Goal: Task Accomplishment & Management: Complete application form

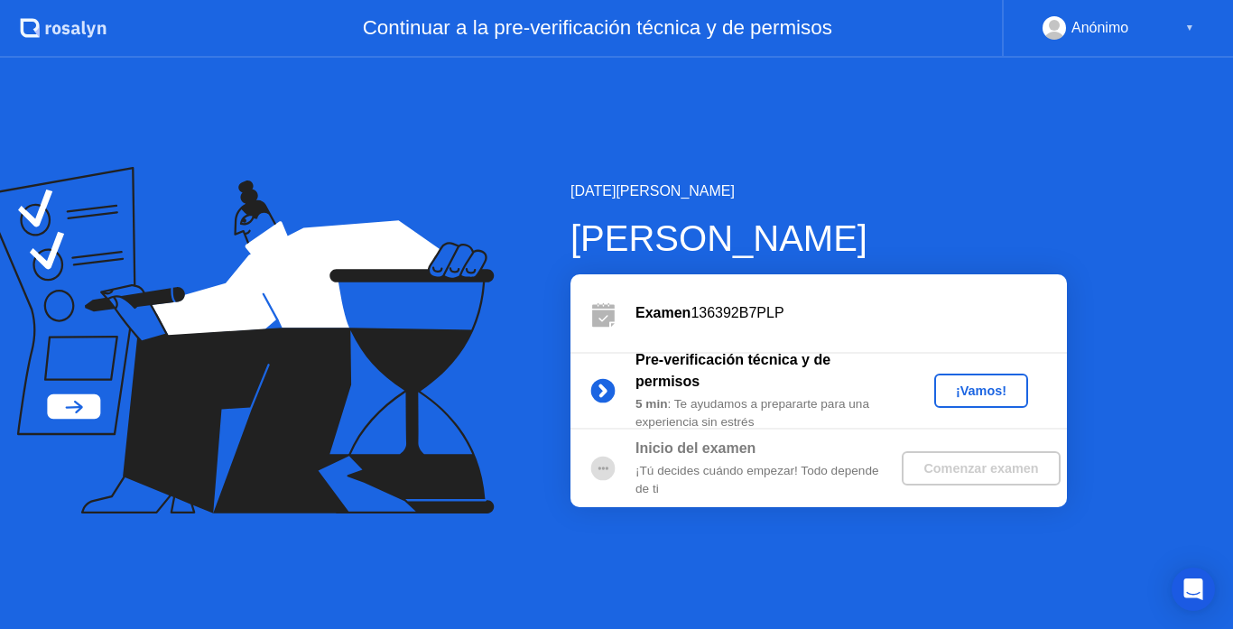
click at [978, 396] on div "¡Vamos!" at bounding box center [980, 391] width 79 height 14
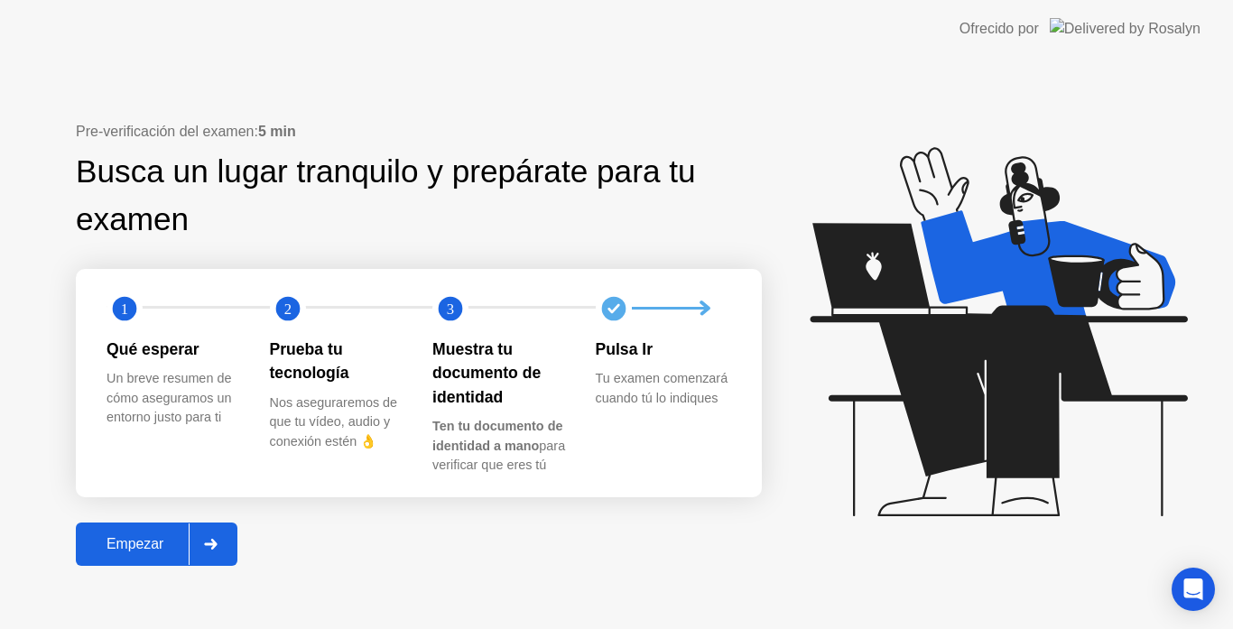
click at [210, 550] on div at bounding box center [210, 544] width 43 height 42
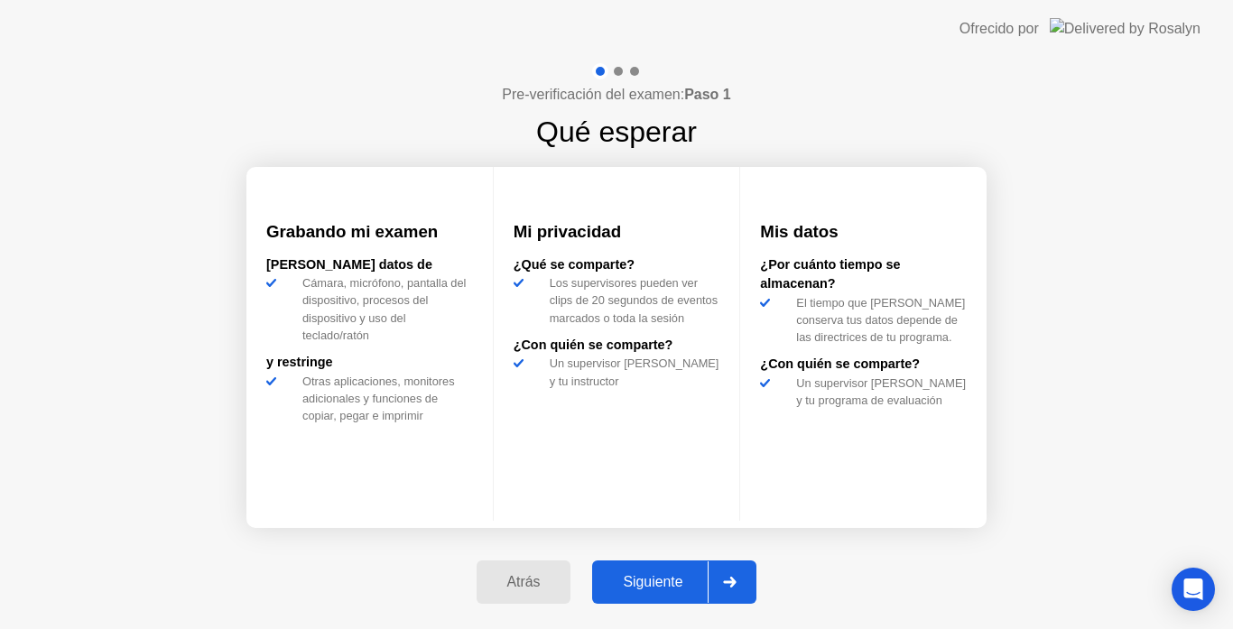
click at [730, 588] on div at bounding box center [729, 582] width 43 height 42
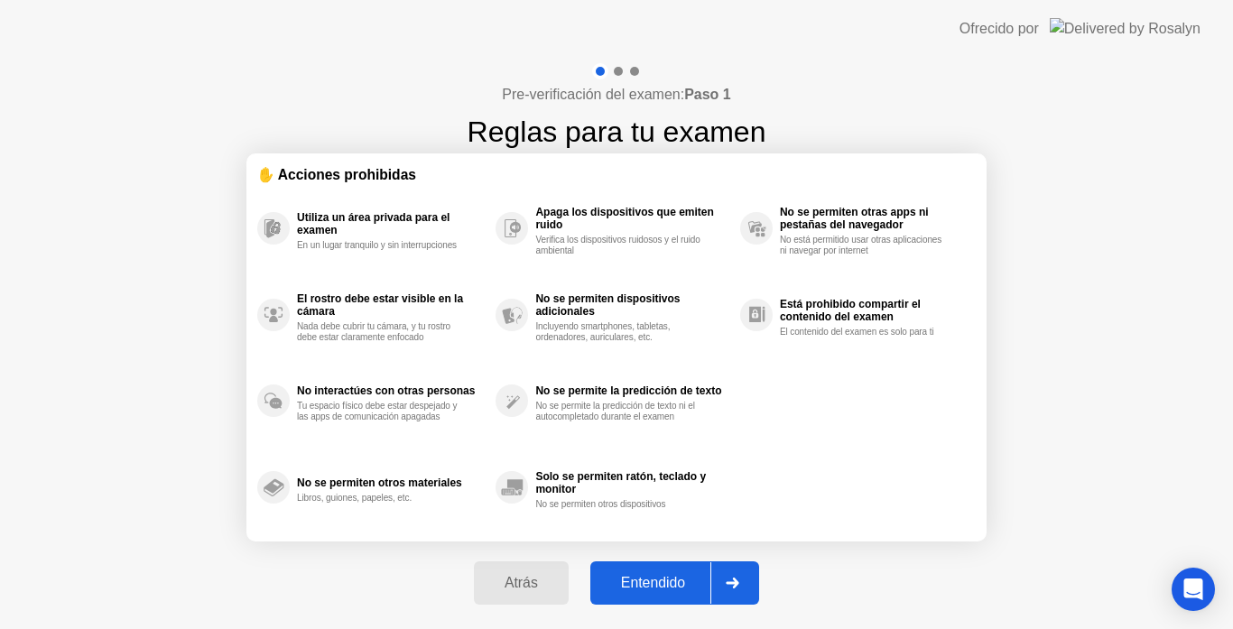
click at [749, 581] on div at bounding box center [731, 583] width 43 height 42
select select "**********"
select select "*******"
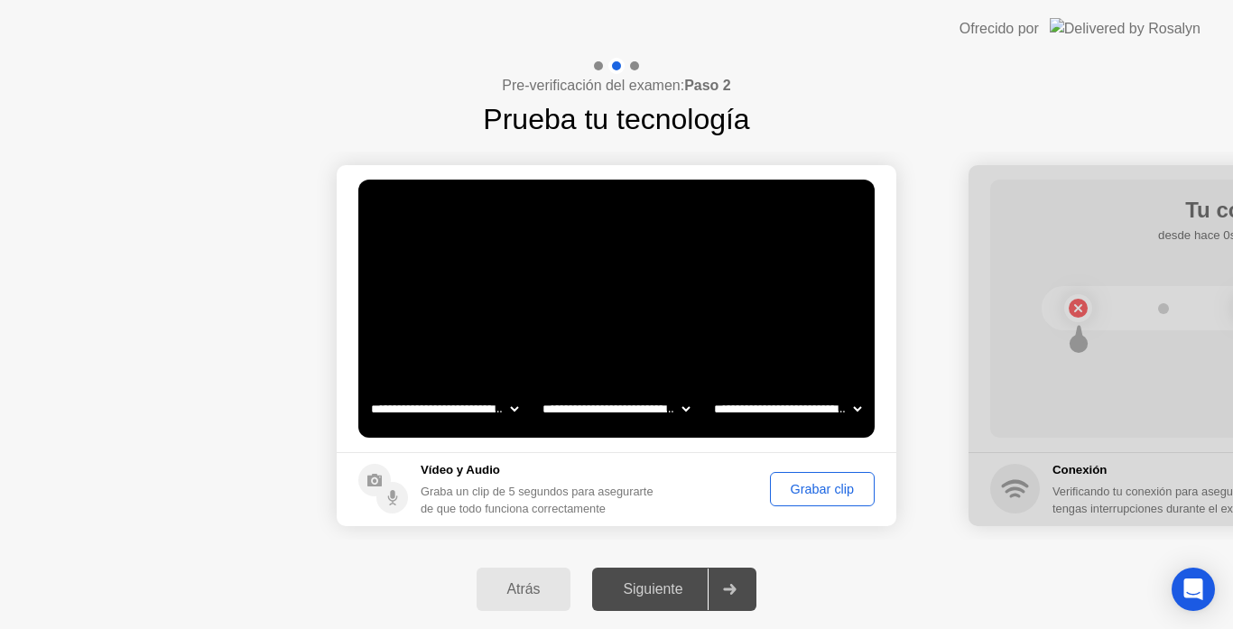
click at [512, 409] on select "**********" at bounding box center [444, 409] width 154 height 36
click at [742, 591] on div at bounding box center [729, 590] width 43 height 42
click at [815, 496] on div "Grabar clip" at bounding box center [822, 489] width 92 height 14
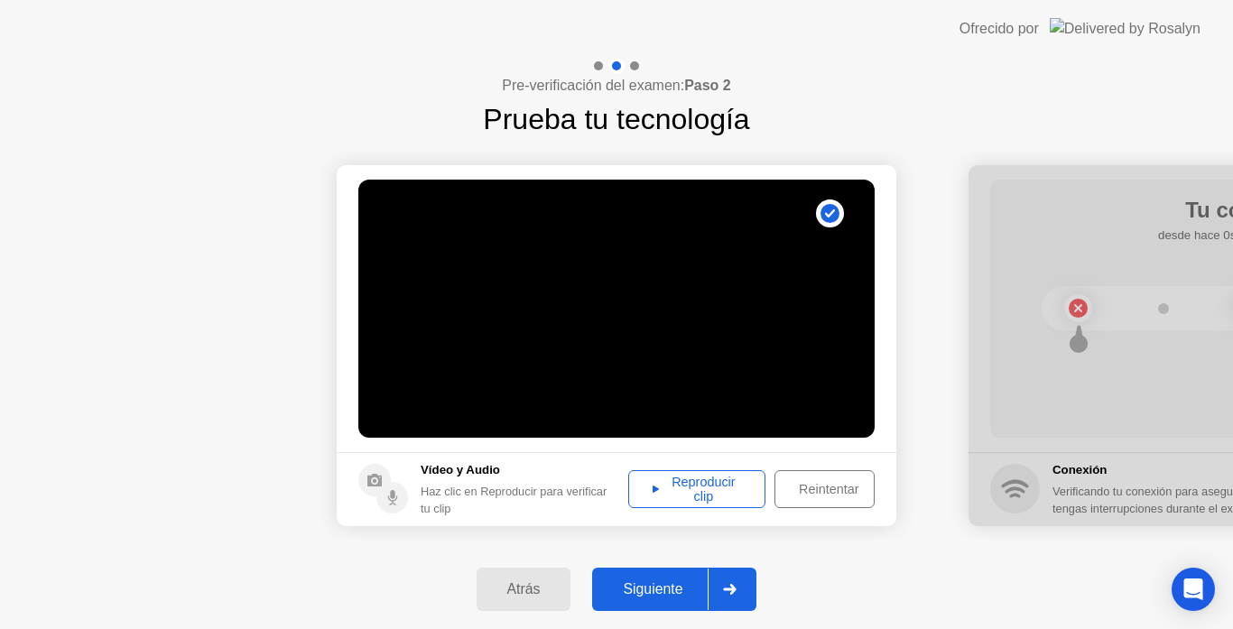
click at [724, 489] on div "Reproducir clip" at bounding box center [696, 489] width 125 height 29
click at [685, 591] on div "Siguiente" at bounding box center [652, 589] width 110 height 16
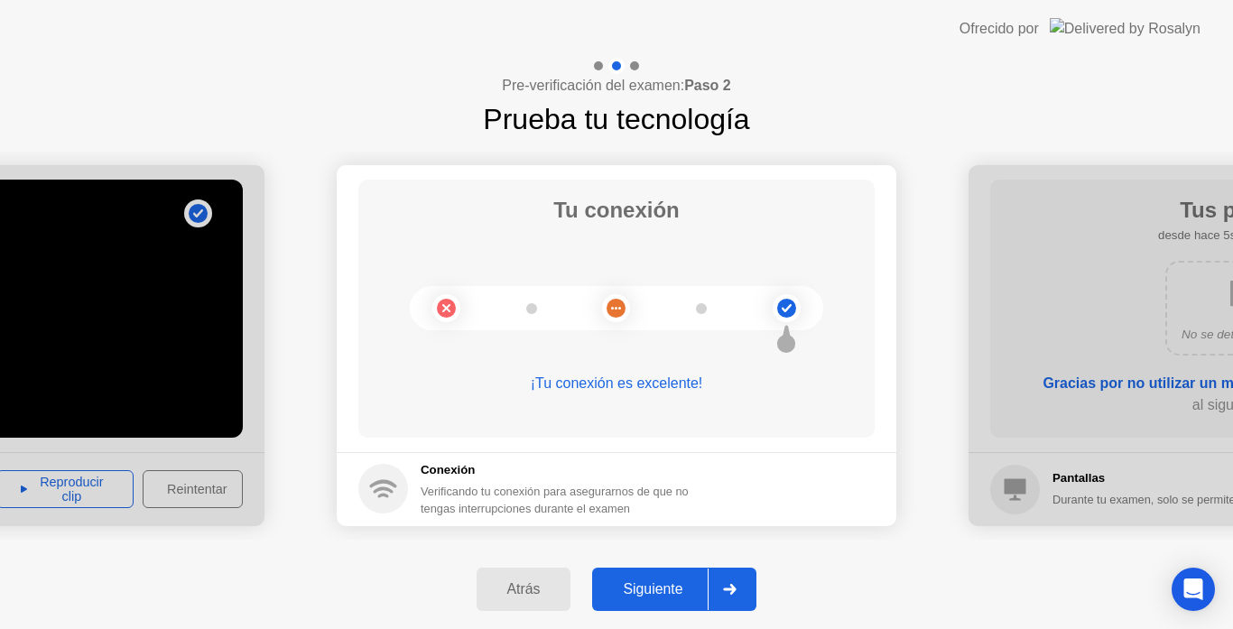
click at [658, 596] on div "Siguiente" at bounding box center [652, 589] width 110 height 16
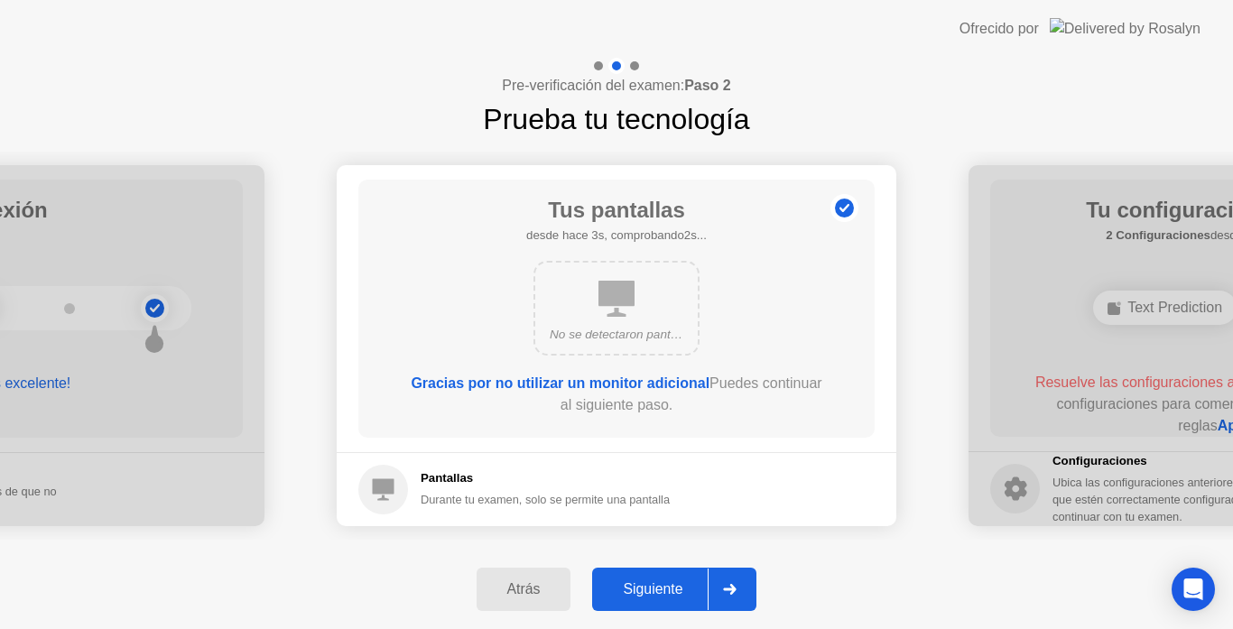
click at [658, 596] on div "Siguiente" at bounding box center [652, 589] width 110 height 16
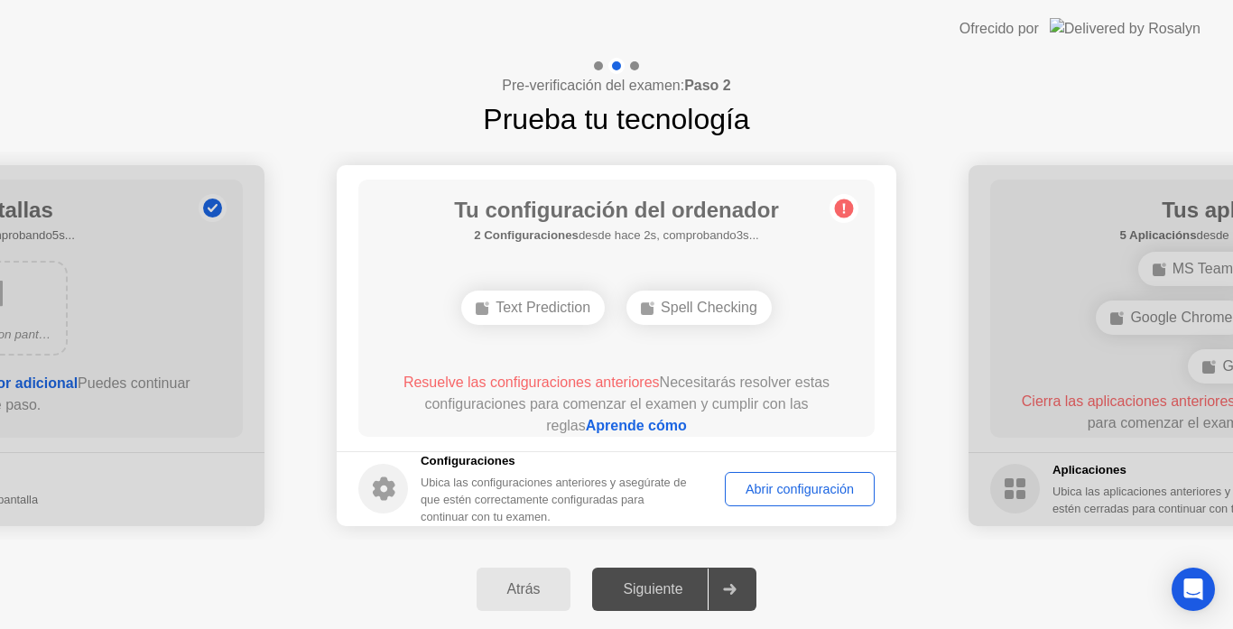
click at [792, 494] on div "Abrir configuración" at bounding box center [799, 489] width 137 height 14
click at [810, 487] on div "Abrir configuración" at bounding box center [799, 489] width 137 height 14
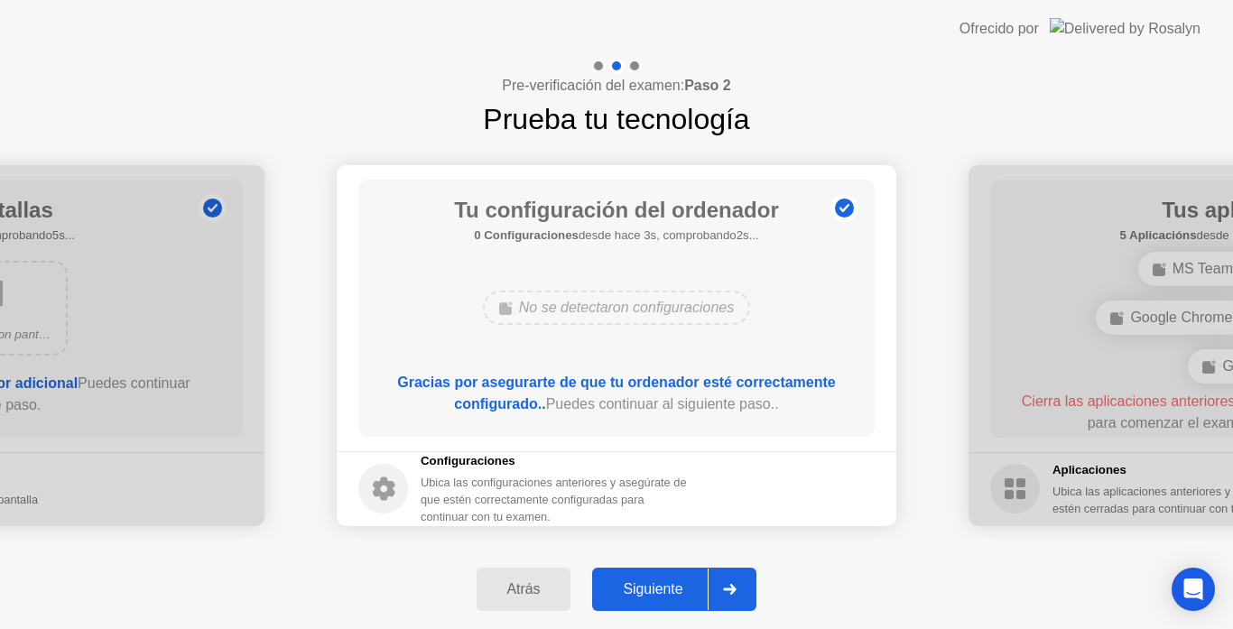
click at [732, 588] on icon at bounding box center [730, 589] width 13 height 11
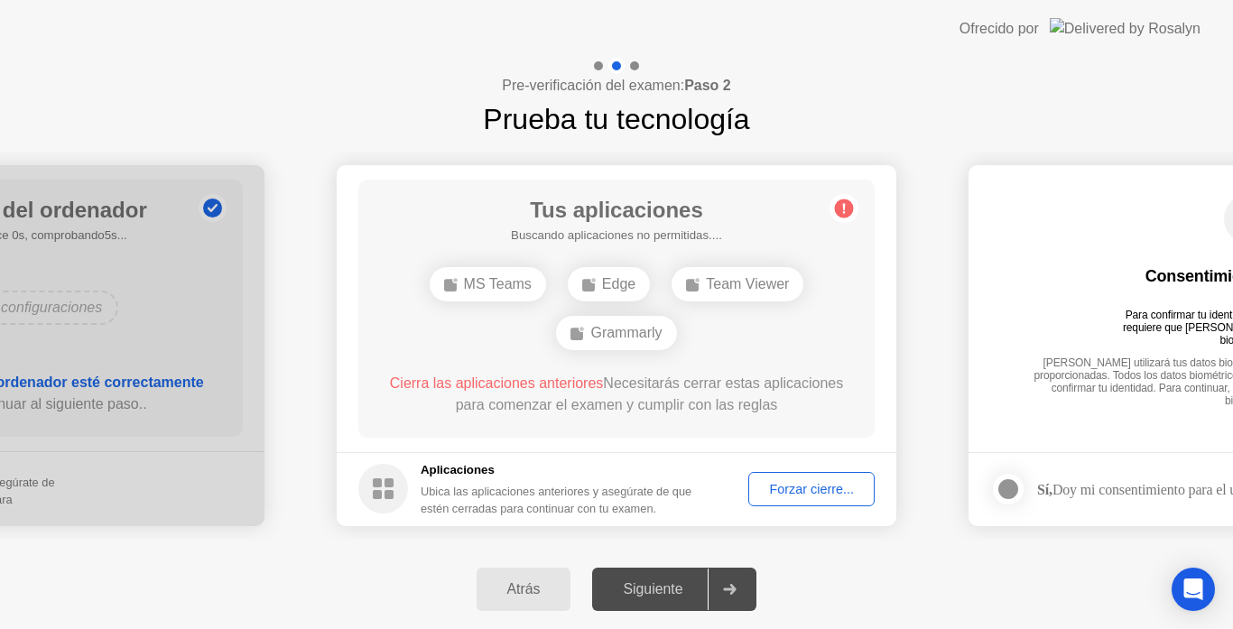
click at [854, 482] on div "Forzar cierre..." at bounding box center [811, 489] width 114 height 14
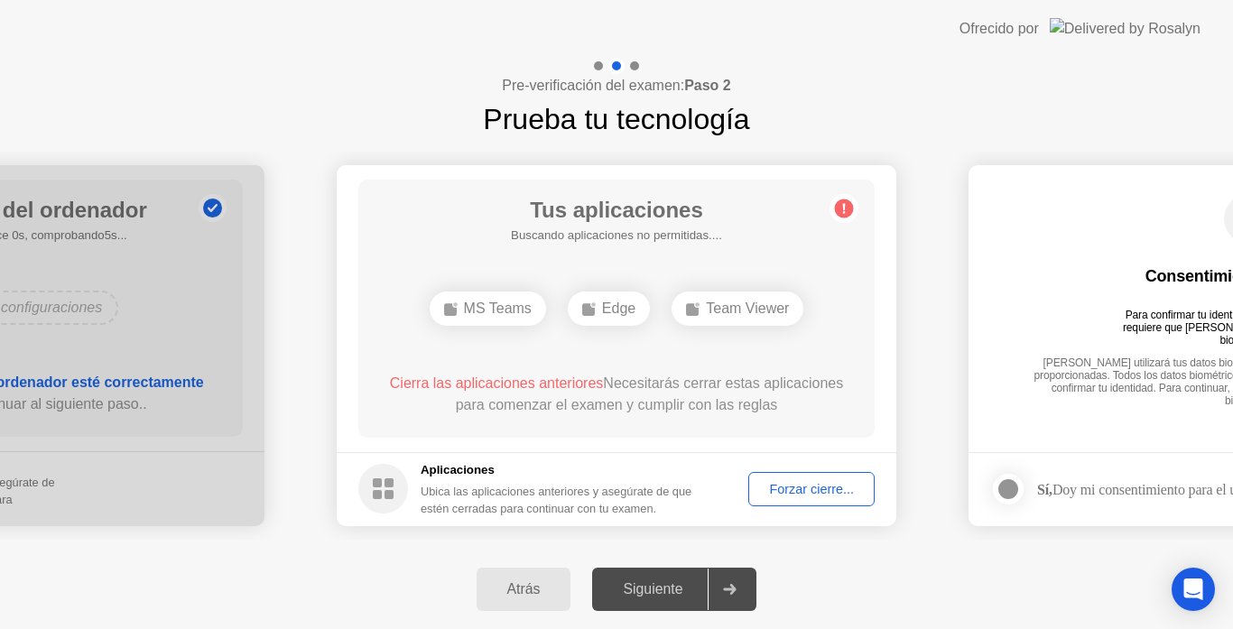
click at [805, 492] on div "Forzar cierre..." at bounding box center [811, 489] width 114 height 14
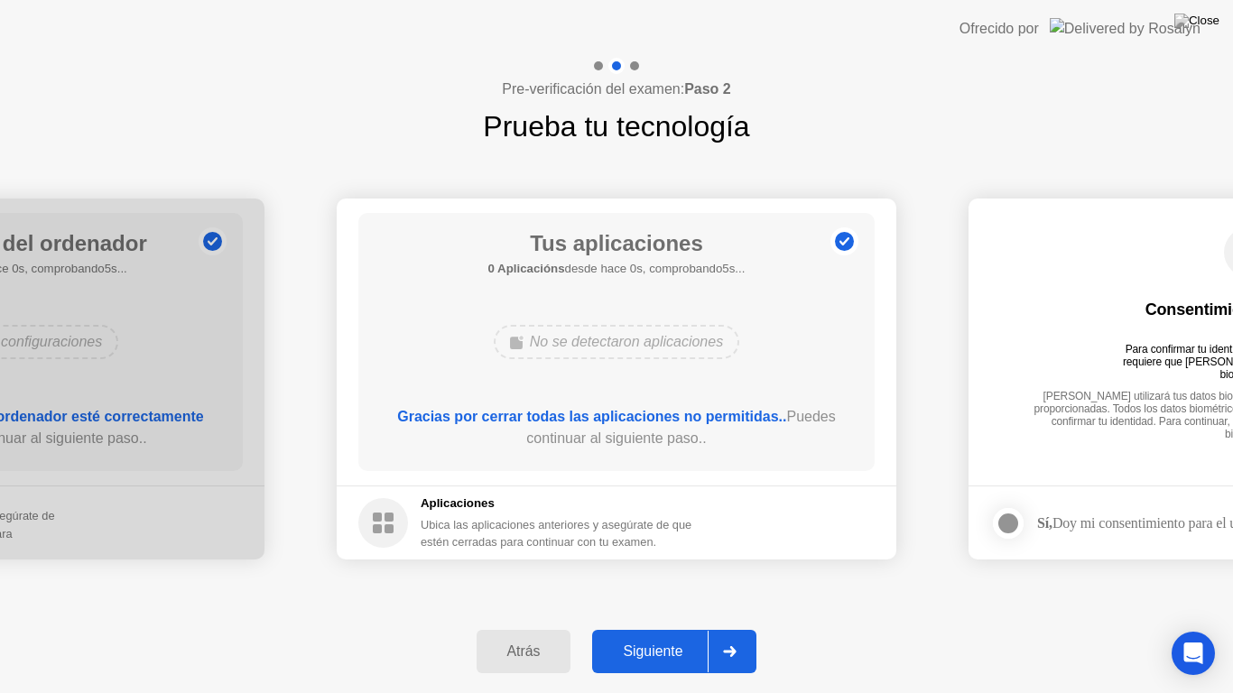
click at [1229, 0] on header "Ofrecido por" at bounding box center [616, 29] width 1233 height 58
click at [649, 628] on div "Siguiente" at bounding box center [652, 651] width 110 height 16
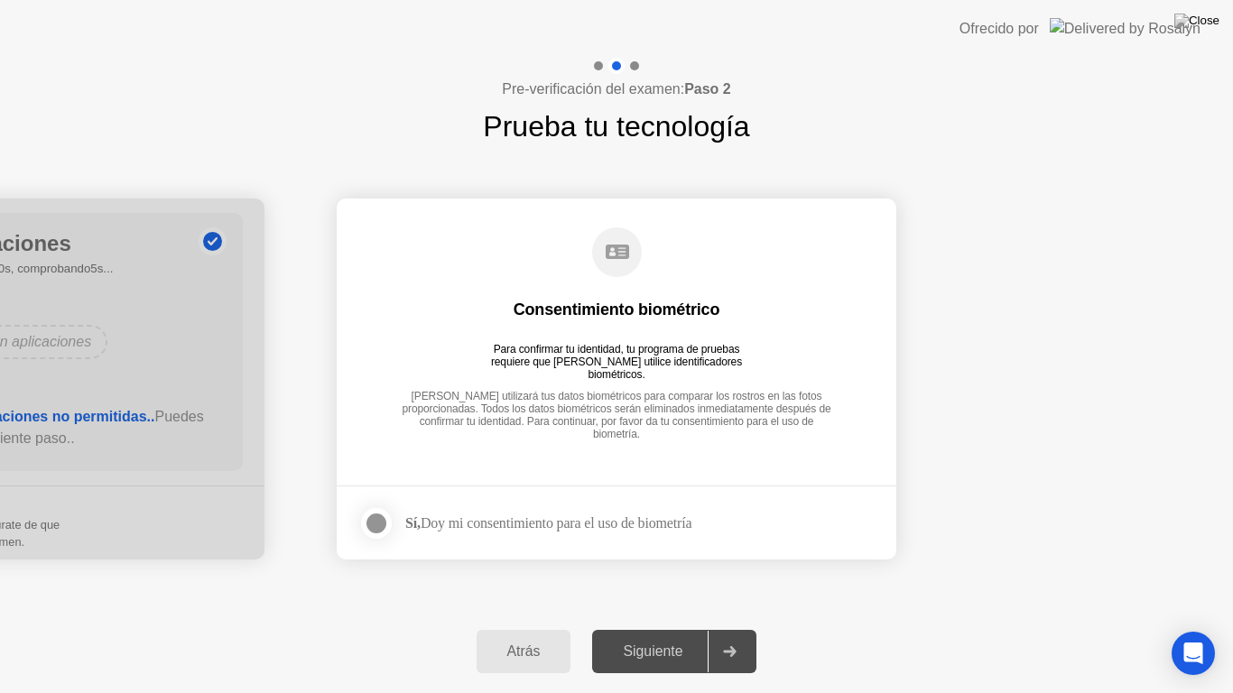
click at [368, 524] on div at bounding box center [377, 524] width 22 height 22
click at [648, 628] on div "Siguiente" at bounding box center [652, 651] width 110 height 16
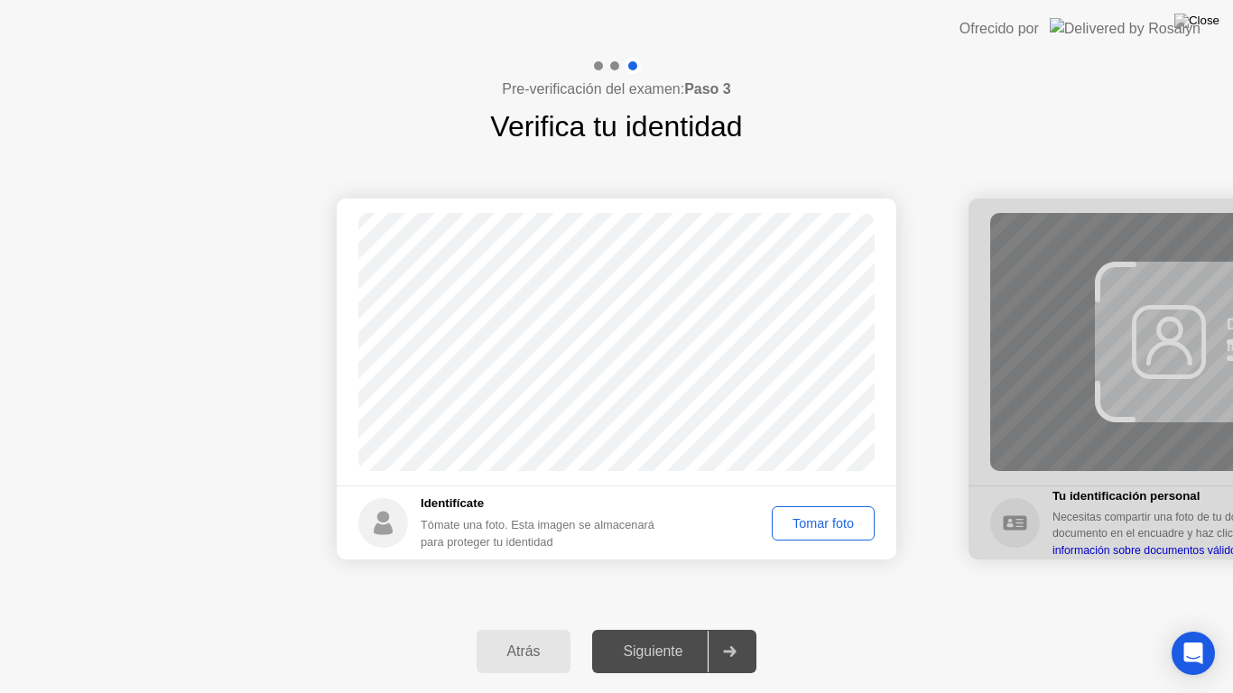
click at [838, 522] on div "Tomar foto" at bounding box center [823, 523] width 90 height 14
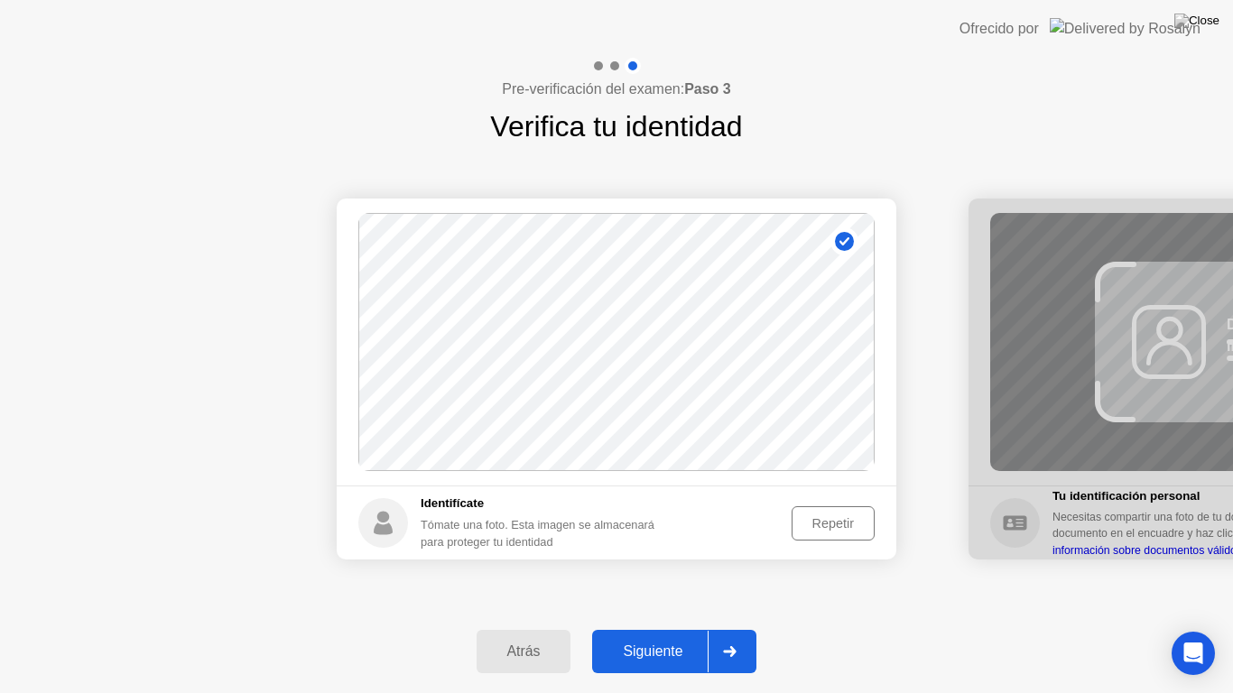
click at [650, 628] on div "Siguiente" at bounding box center [652, 651] width 110 height 16
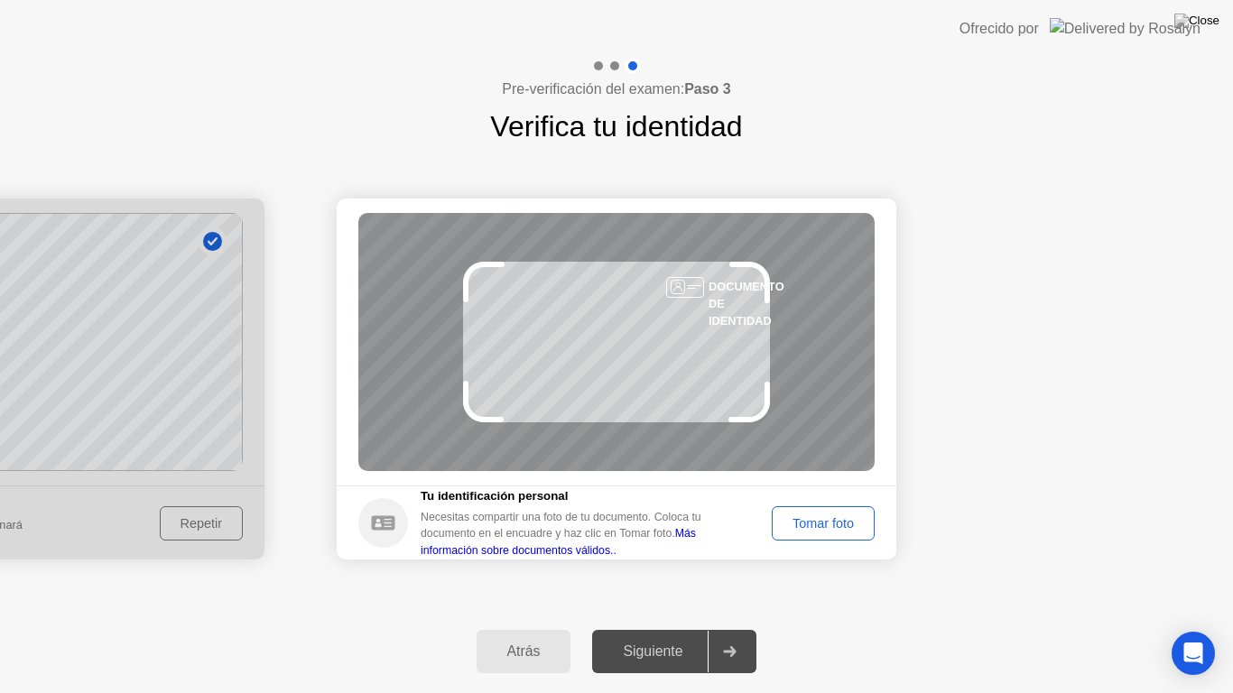
click at [820, 521] on div "Tomar foto" at bounding box center [823, 523] width 90 height 14
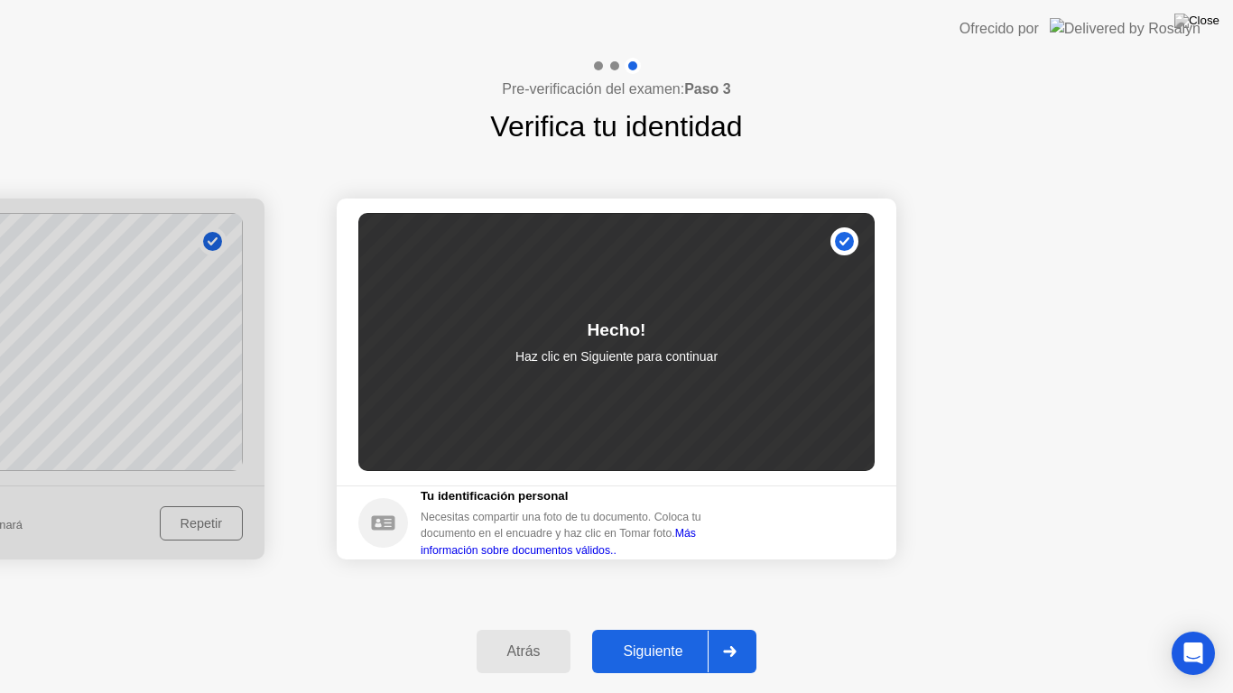
click at [664, 628] on div "Siguiente" at bounding box center [652, 651] width 110 height 16
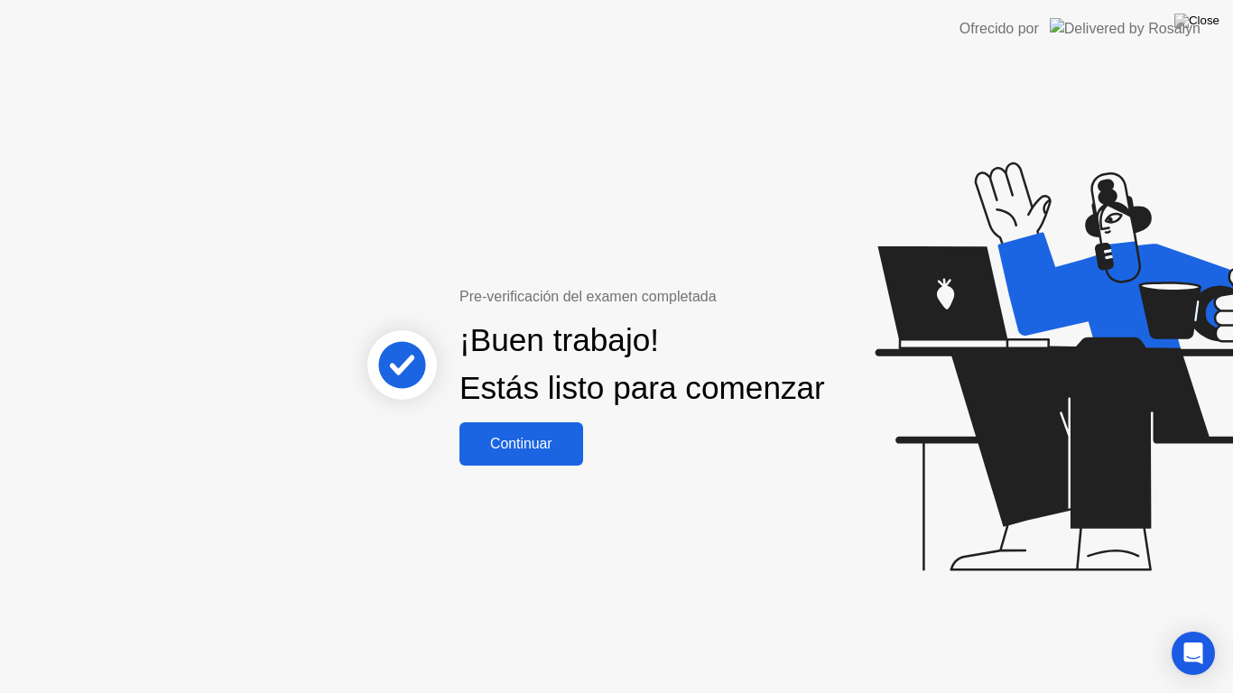
click at [532, 466] on button "Continuar" at bounding box center [521, 443] width 124 height 43
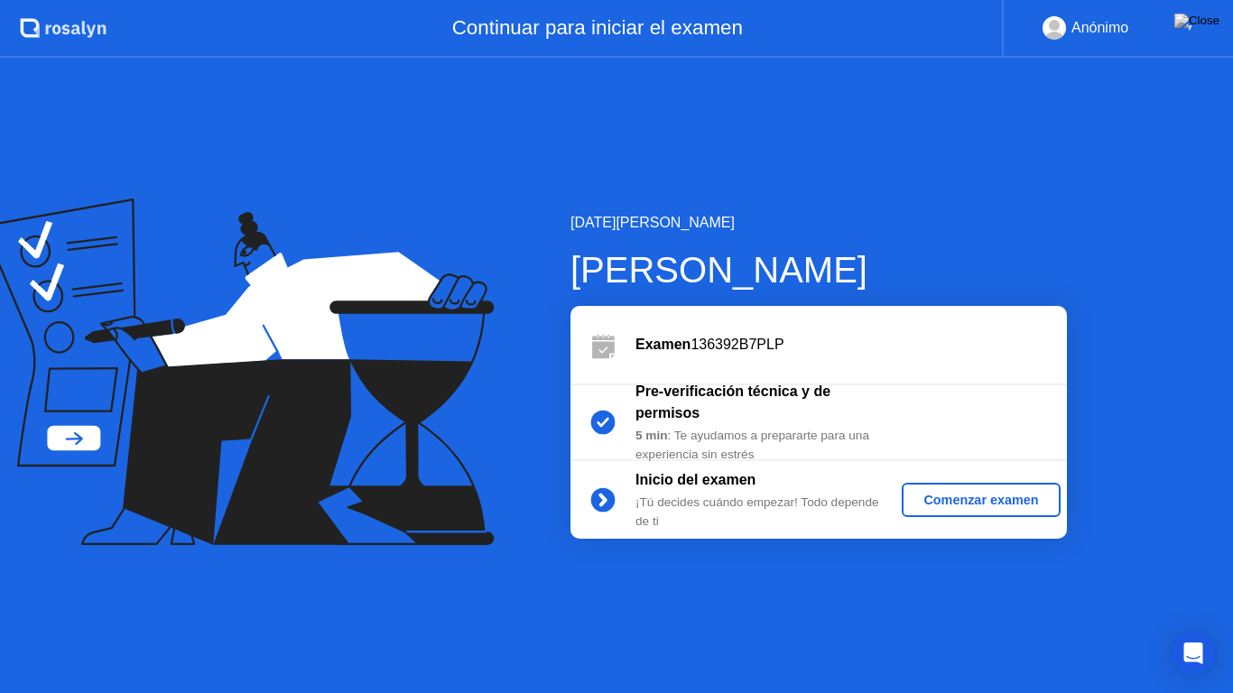
click at [979, 507] on div "Comenzar examen" at bounding box center [980, 500] width 143 height 14
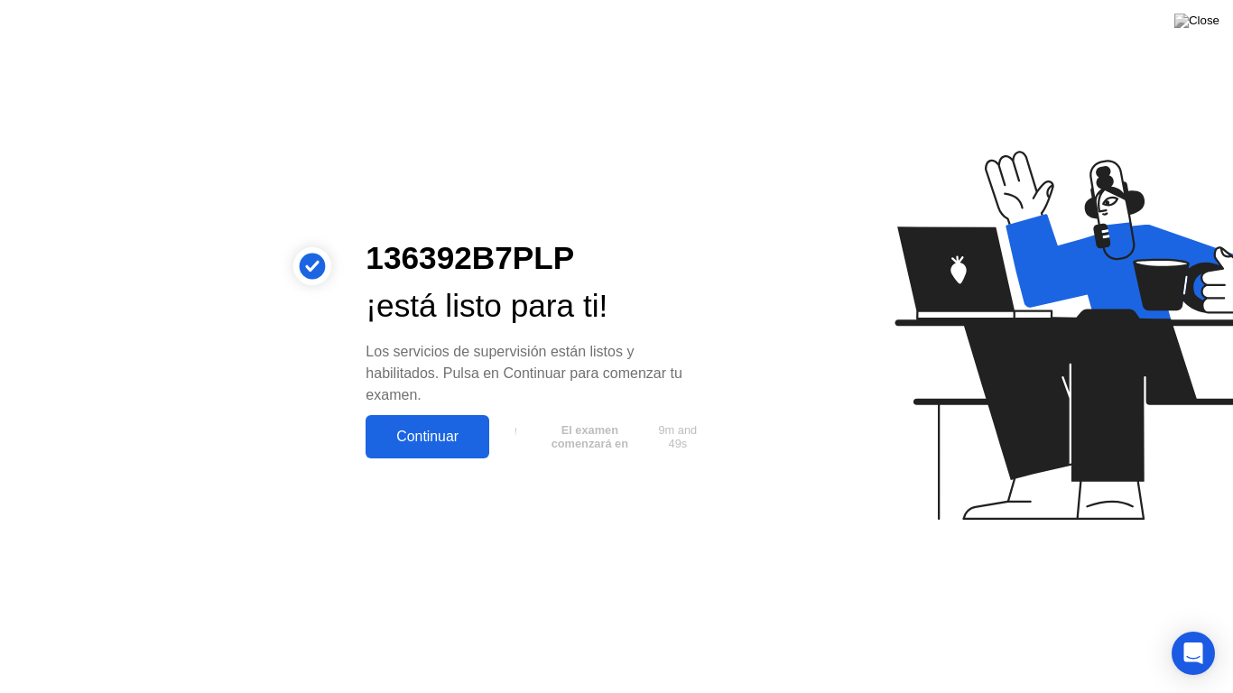
click at [457, 445] on div "Continuar" at bounding box center [427, 437] width 113 height 16
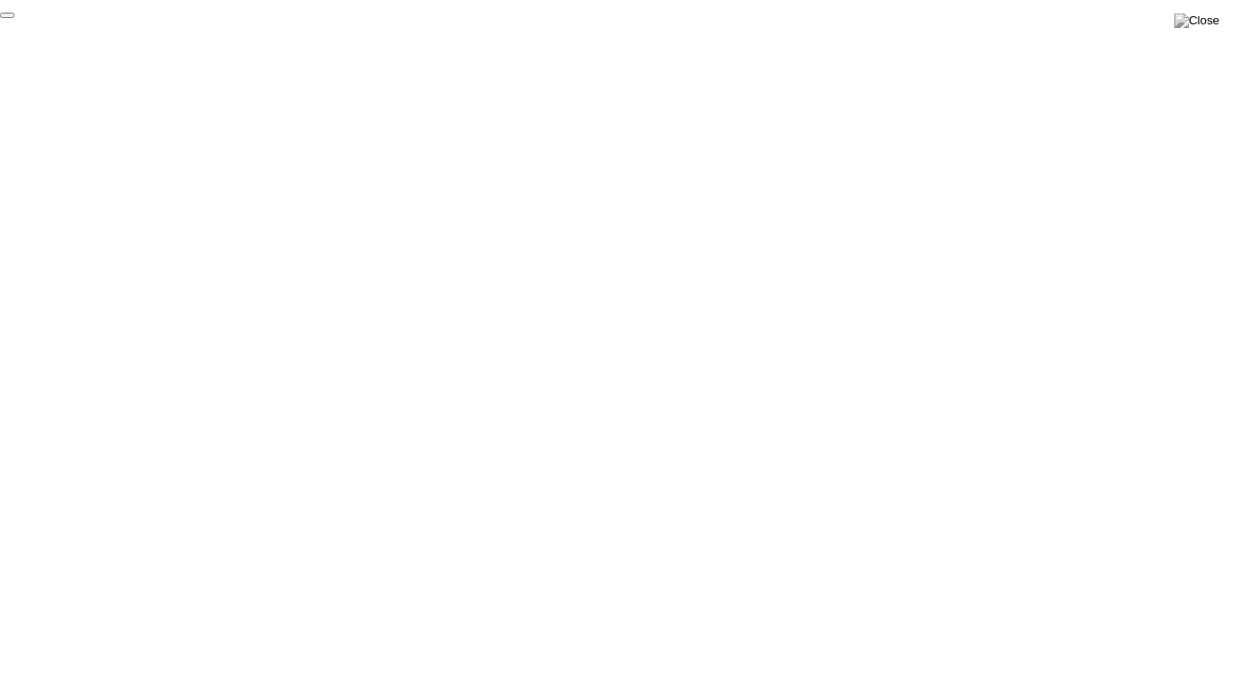
click div "End Proctoring Session"
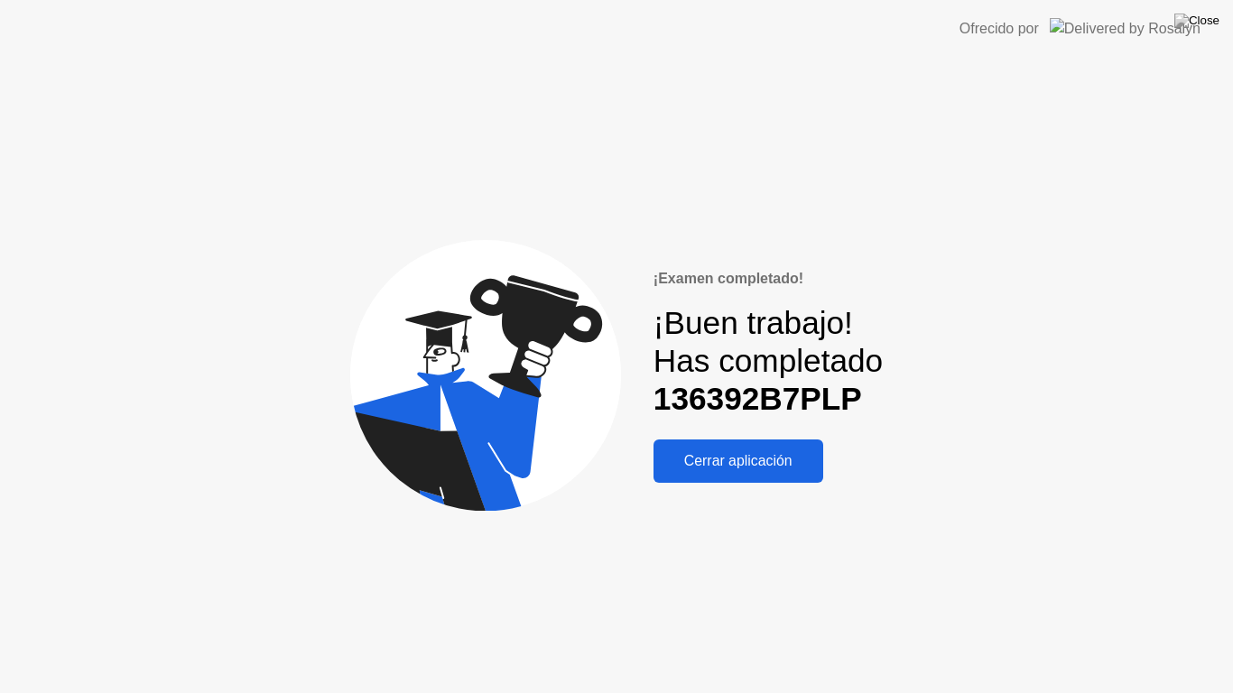
click at [768, 465] on div "Cerrar aplicación" at bounding box center [738, 461] width 159 height 16
